Goal: Find specific page/section

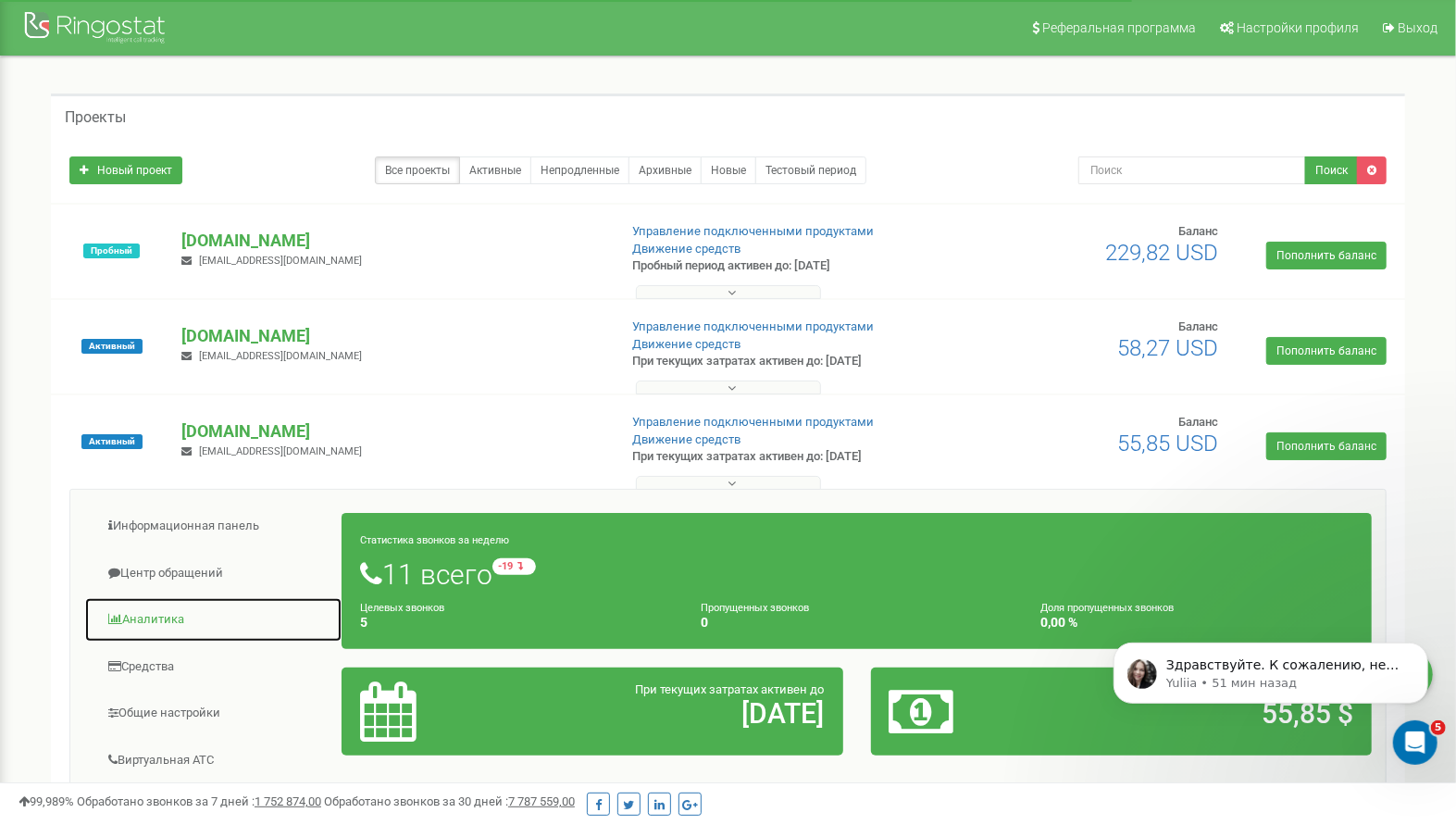
click at [144, 619] on link "Аналитика" at bounding box center [213, 620] width 258 height 45
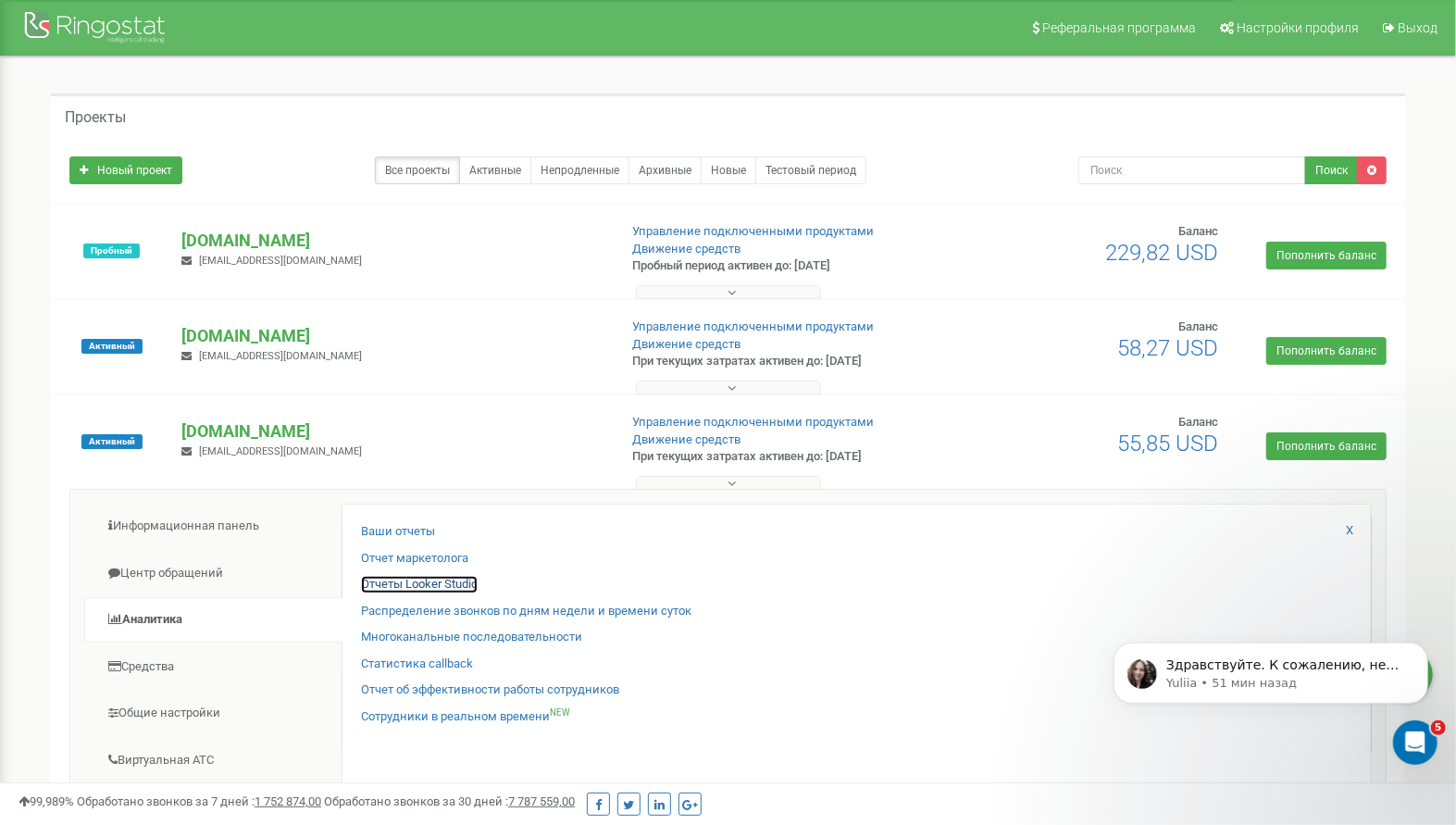
click at [406, 579] on link "Отчеты Looker Studio" at bounding box center [419, 584] width 116 height 18
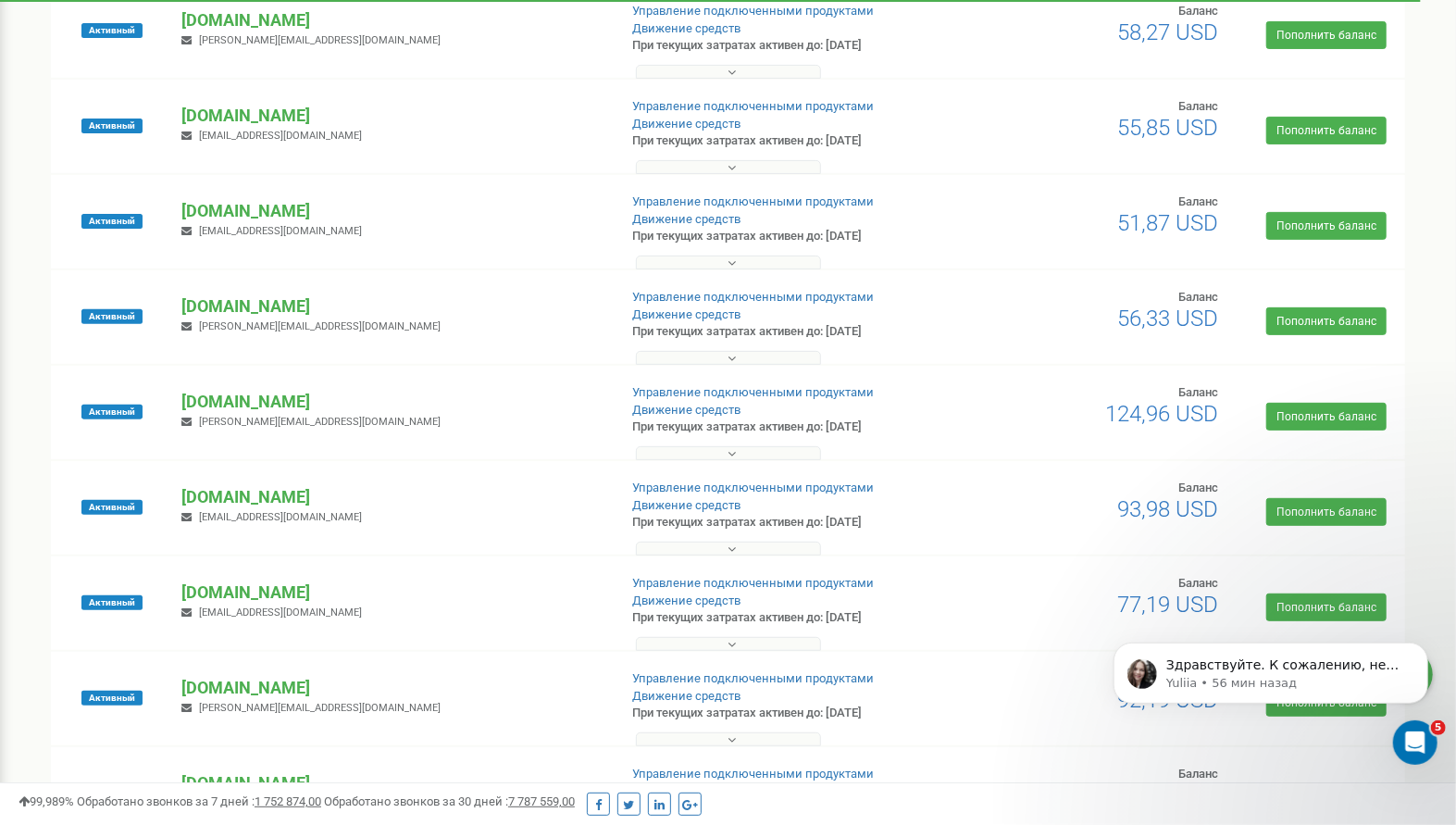
scroll to position [439, 0]
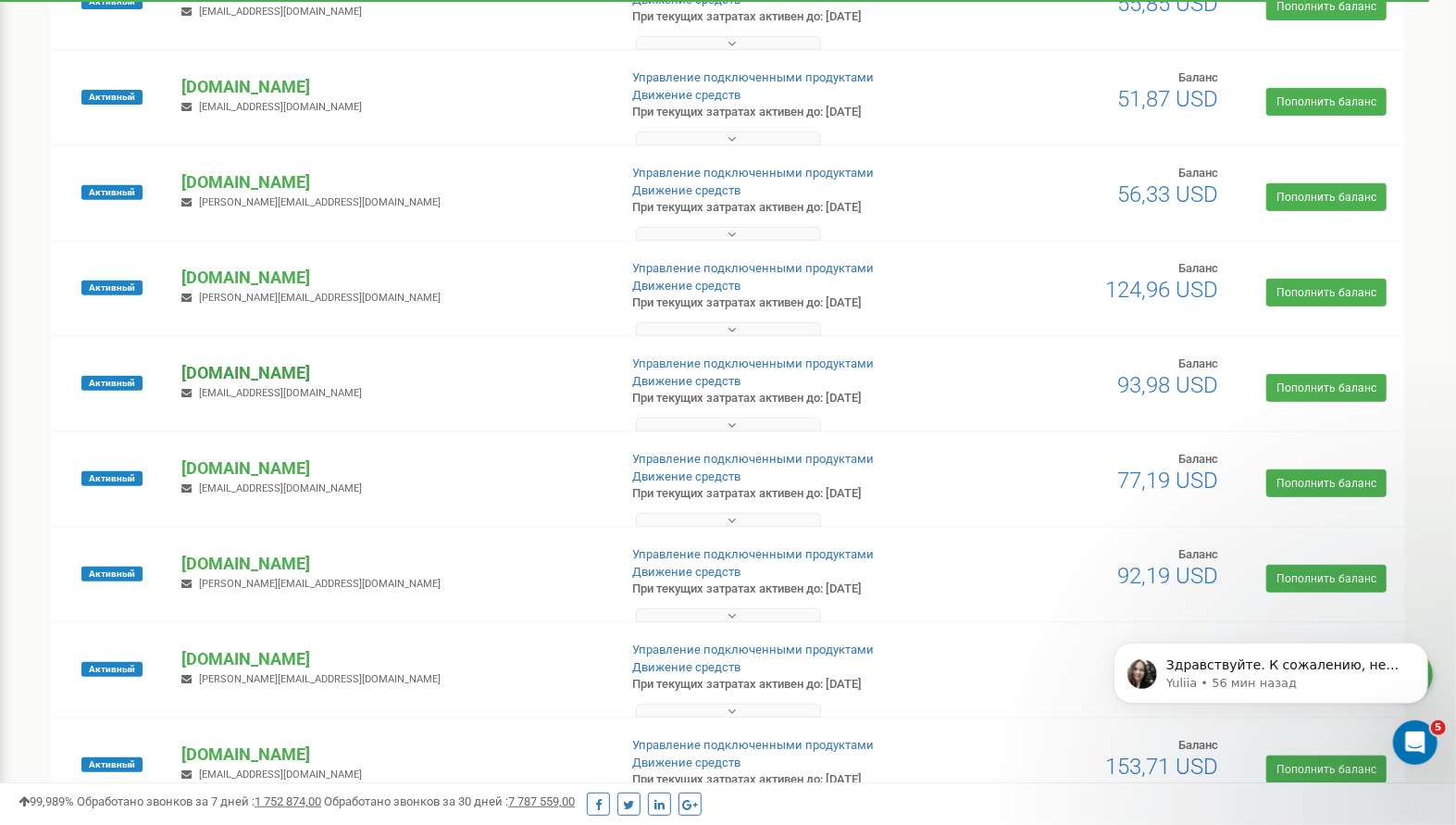
click at [243, 371] on p "[DOMAIN_NAME]" at bounding box center [391, 372] width 420 height 24
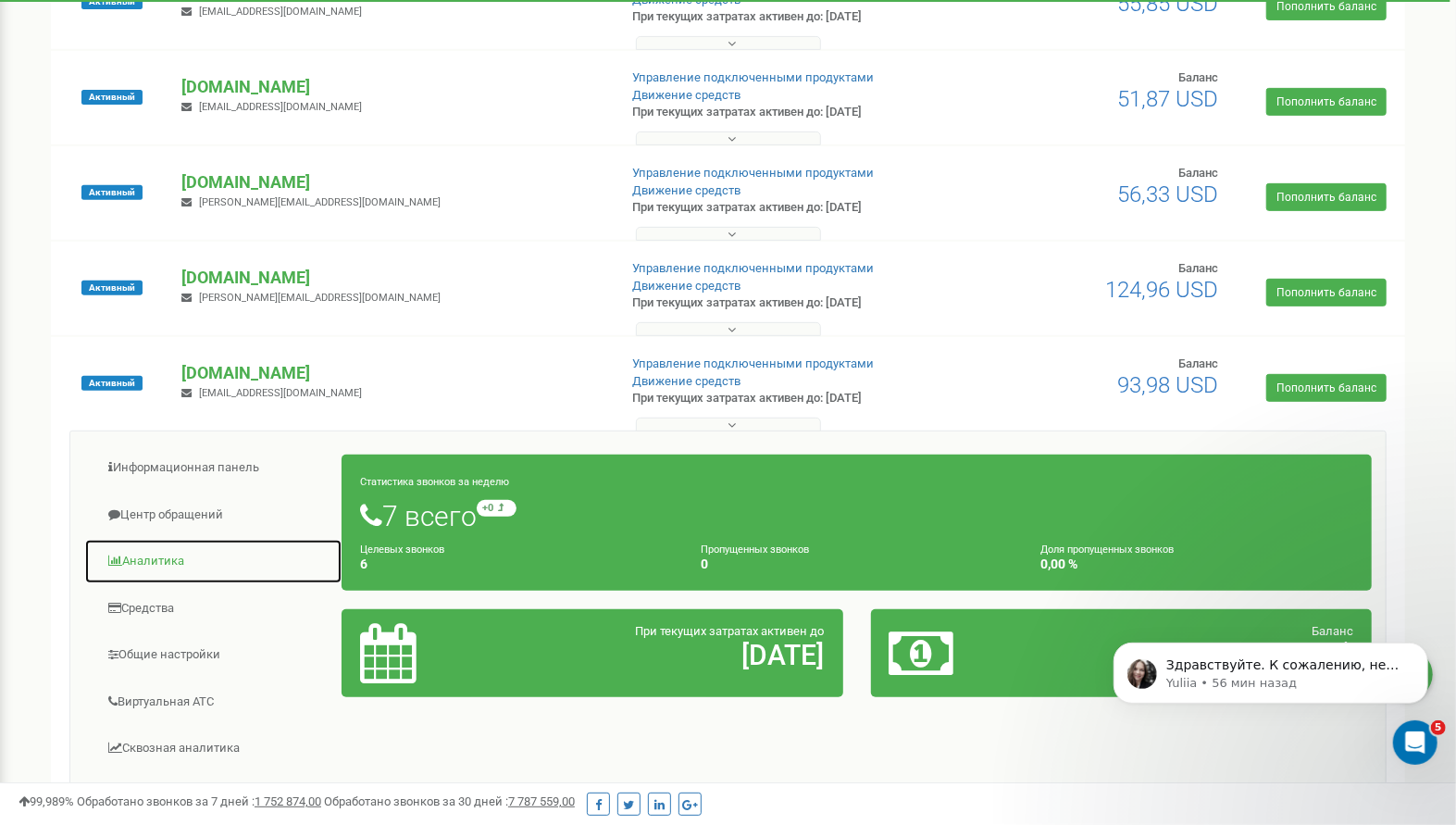
click at [157, 554] on link "Аналитика" at bounding box center [213, 561] width 258 height 45
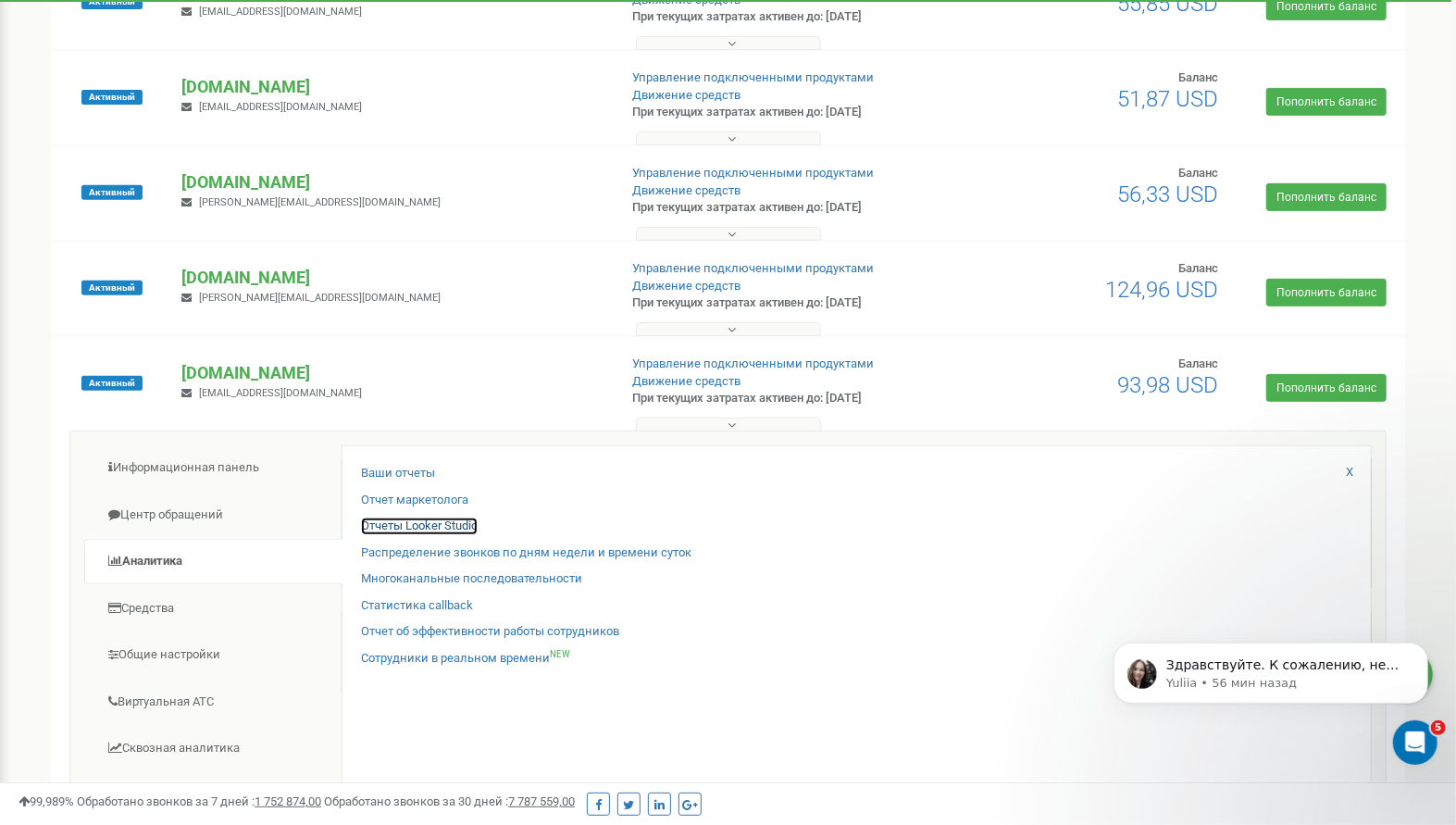
click at [410, 523] on link "Отчеты Looker Studio" at bounding box center [419, 526] width 116 height 18
